Goal: Find specific page/section: Find specific page/section

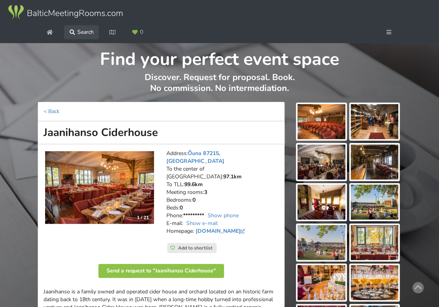
click at [77, 33] on link "Search" at bounding box center [81, 32] width 35 height 14
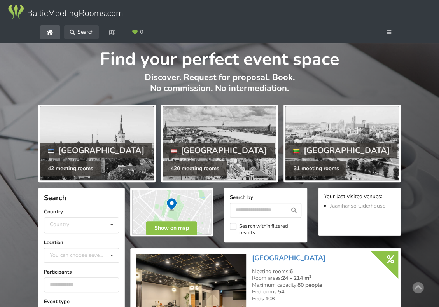
click at [77, 32] on link "Search" at bounding box center [81, 32] width 35 height 14
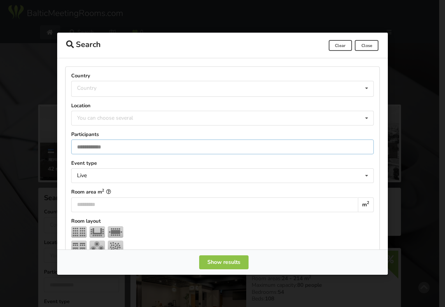
click at [104, 149] on input "number" at bounding box center [222, 147] width 303 height 15
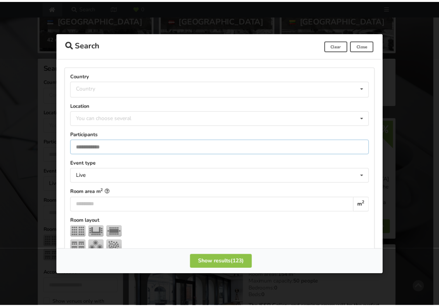
scroll to position [185, 0]
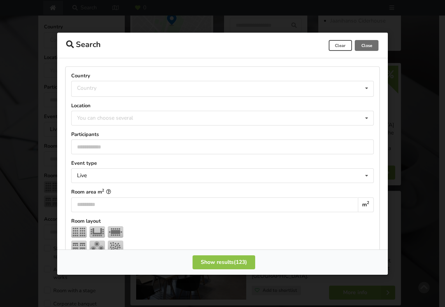
click at [364, 46] on span "Close" at bounding box center [367, 45] width 24 height 11
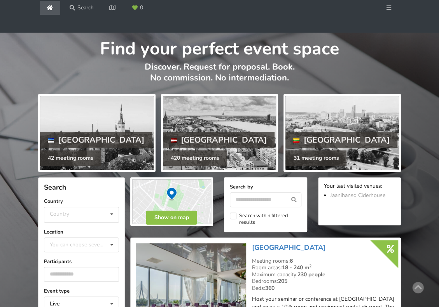
scroll to position [0, 0]
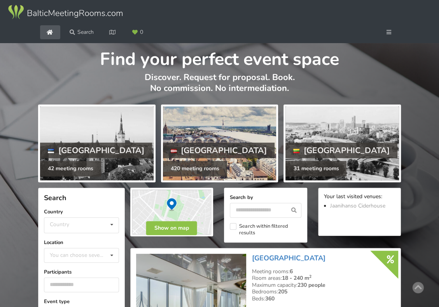
click at [219, 142] on div at bounding box center [220, 144] width 114 height 74
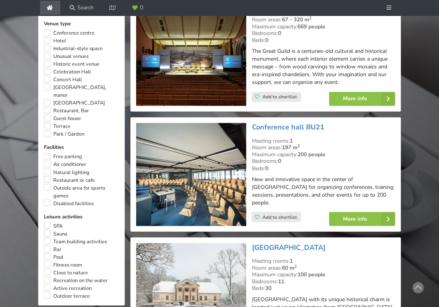
scroll to position [545, 0]
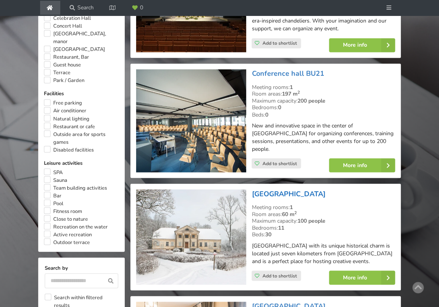
click at [267, 189] on link "Padure manor" at bounding box center [289, 193] width 74 height 9
